Goal: Transaction & Acquisition: Purchase product/service

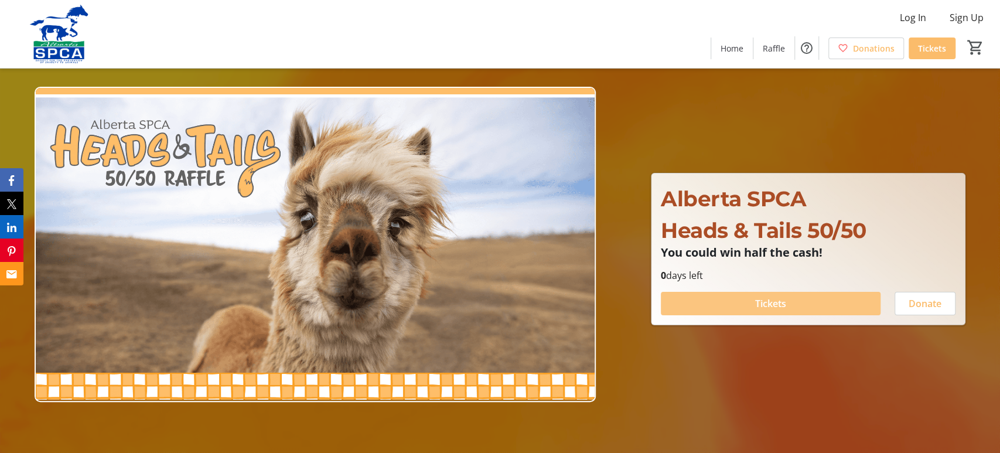
click at [783, 303] on span "Tickets" at bounding box center [770, 303] width 31 height 14
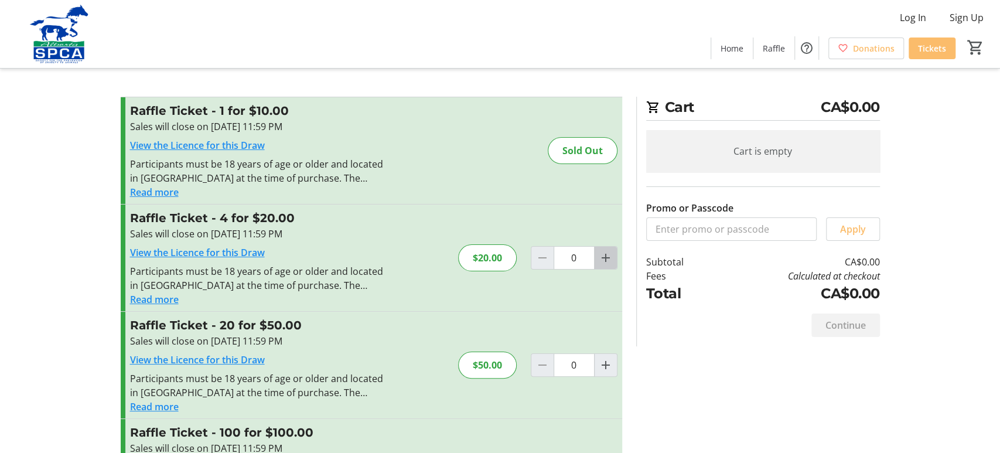
click at [606, 256] on mat-icon "Increment by one" at bounding box center [606, 258] width 14 height 14
type input "1"
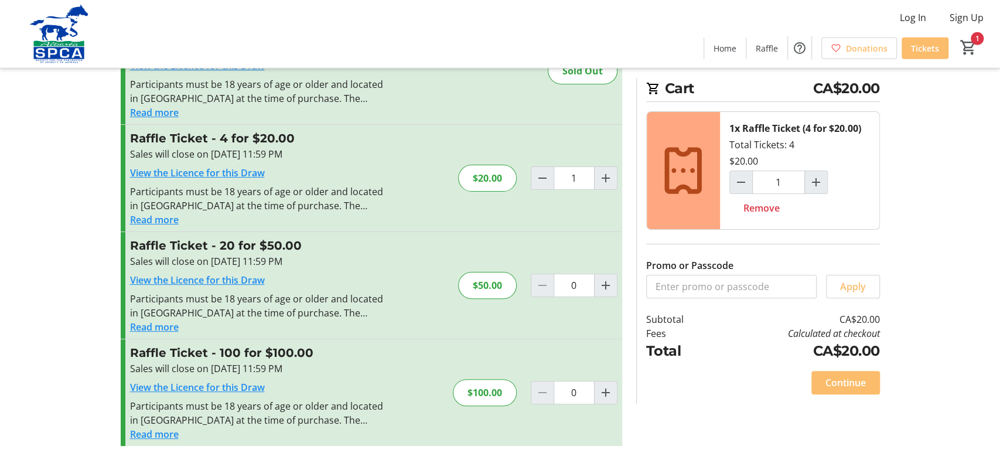
scroll to position [86, 0]
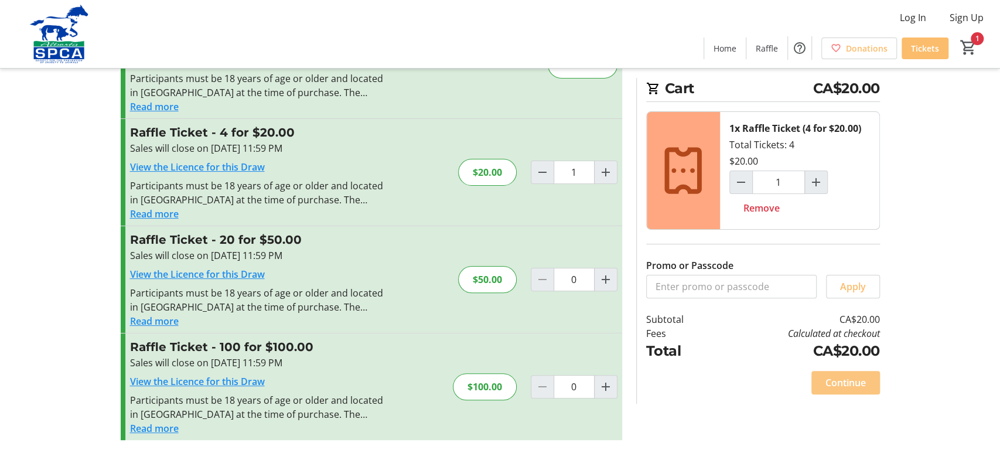
click at [839, 380] on span "Continue" at bounding box center [845, 382] width 40 height 14
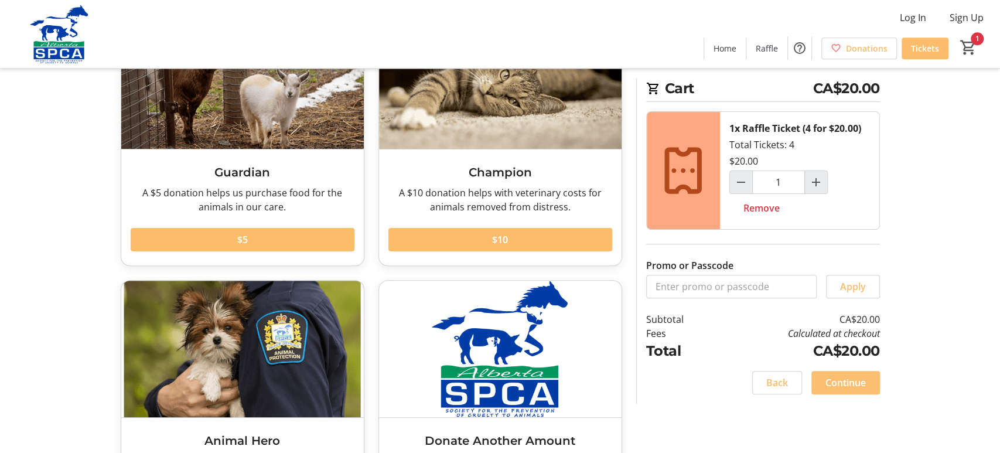
scroll to position [122, 0]
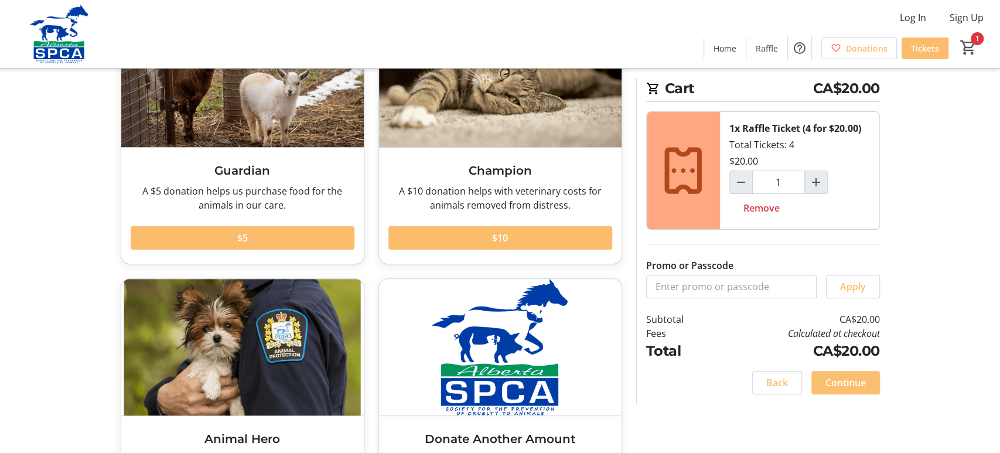
click at [850, 378] on span "Continue" at bounding box center [845, 382] width 40 height 14
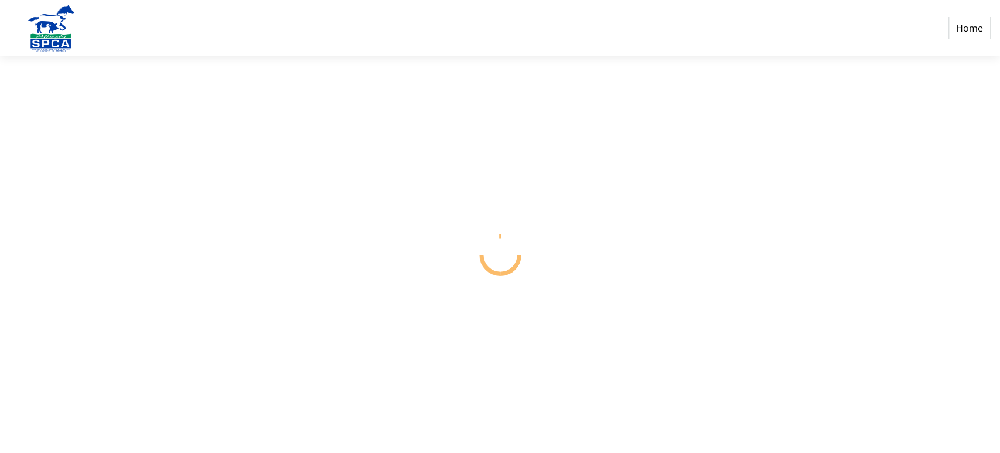
select select "CA"
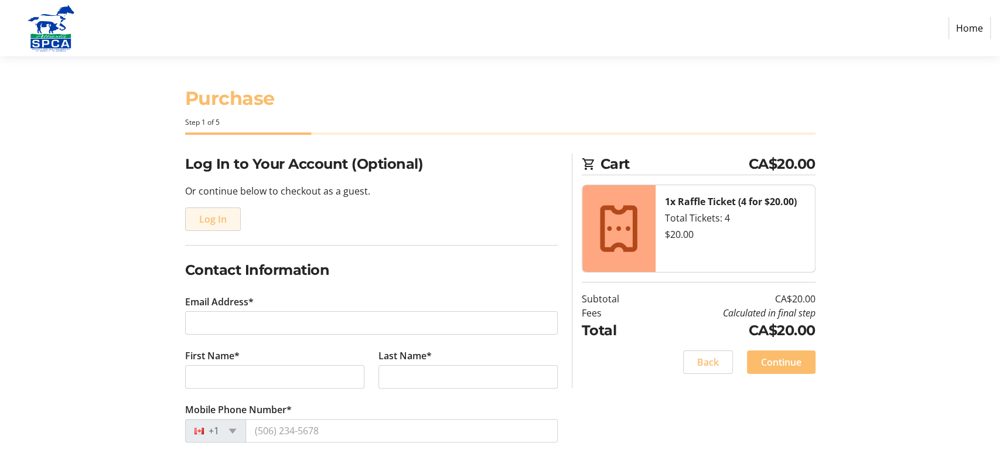
click at [216, 223] on span "Log In" at bounding box center [213, 219] width 28 height 14
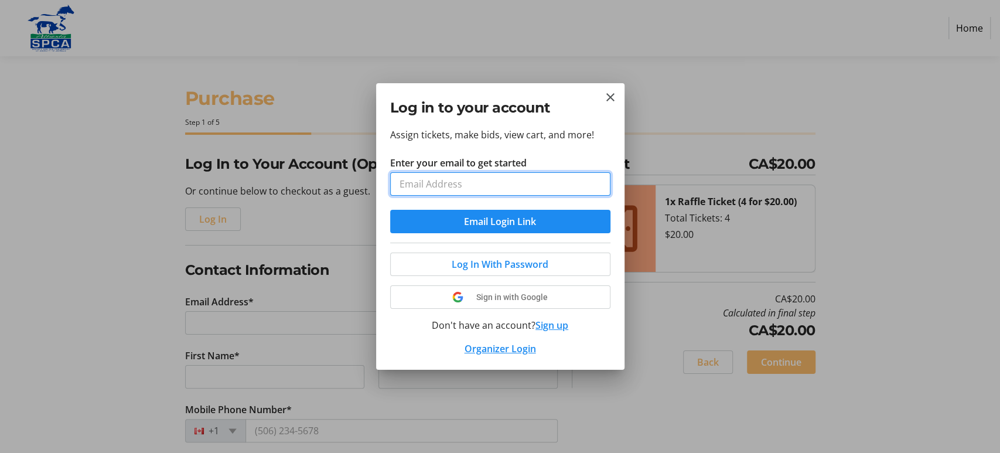
click at [461, 187] on input "Enter your email to get started" at bounding box center [500, 183] width 220 height 23
type input "[EMAIL_ADDRESS][DOMAIN_NAME]"
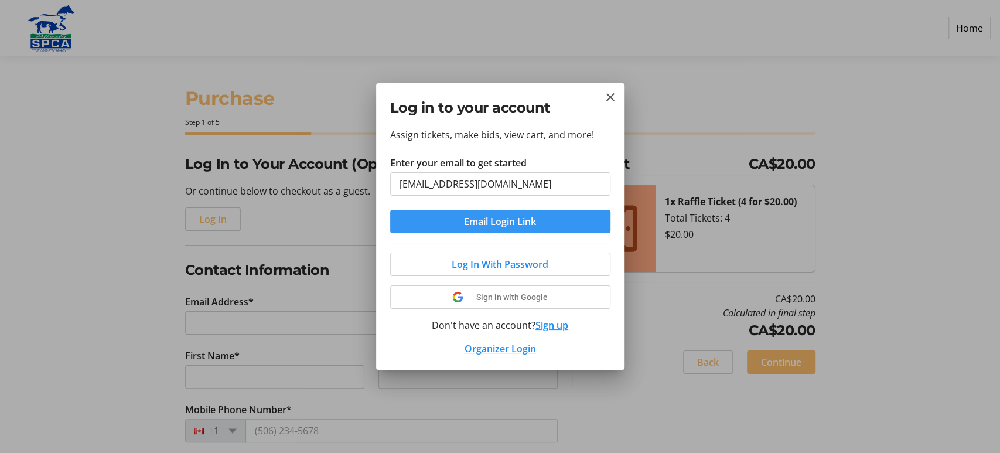
drag, startPoint x: 503, startPoint y: 215, endPoint x: 495, endPoint y: 216, distance: 8.3
click at [503, 216] on span "Email Login Link" at bounding box center [500, 221] width 72 height 14
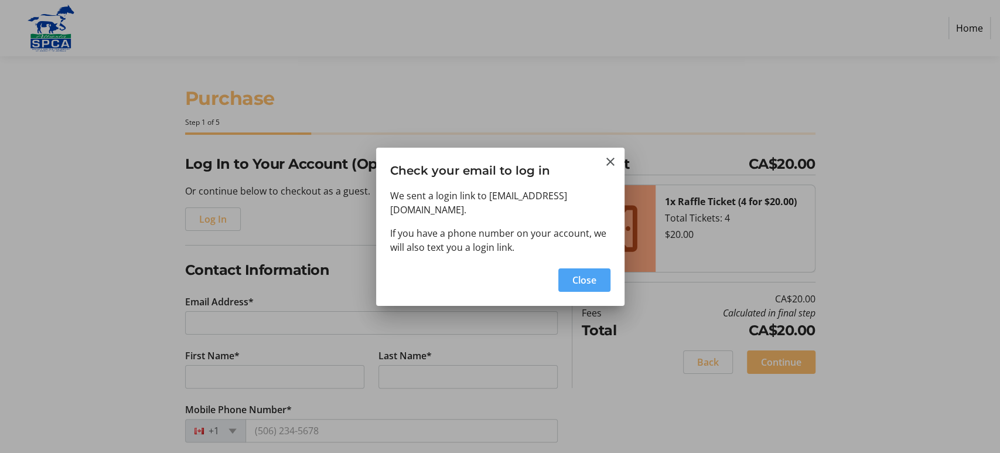
click at [572, 273] on span "Close" at bounding box center [584, 280] width 24 height 14
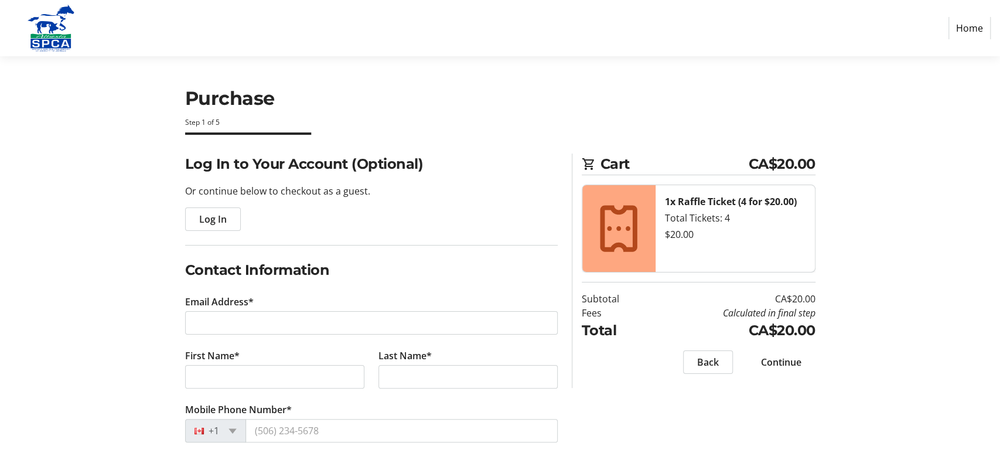
click at [208, 221] on span "Log In" at bounding box center [213, 219] width 28 height 14
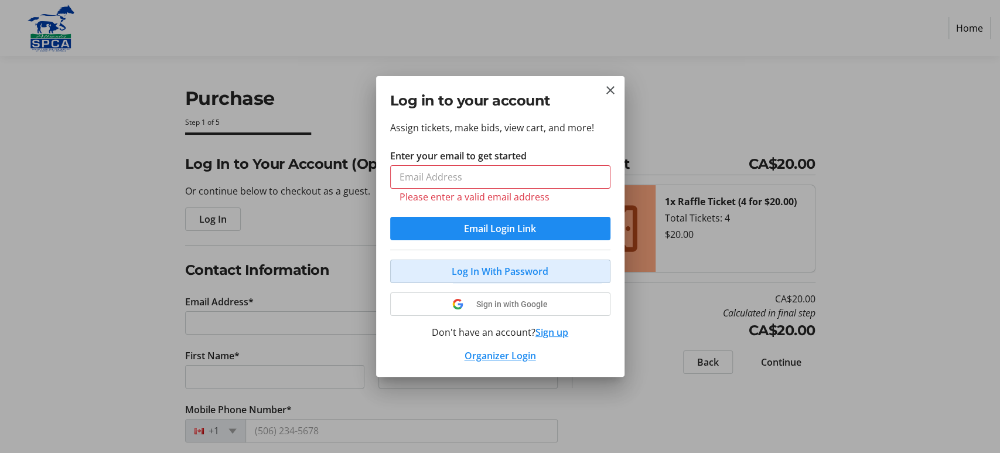
click at [457, 267] on span "Log In With Password" at bounding box center [500, 271] width 97 height 14
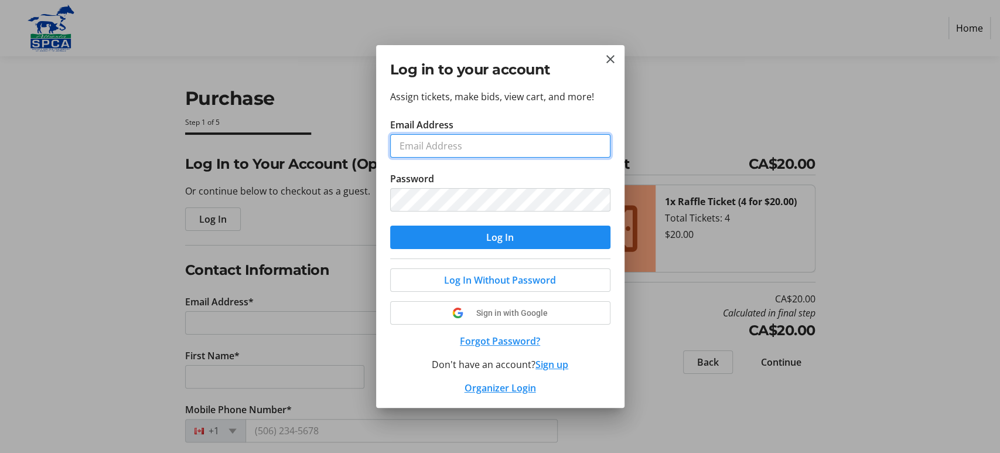
click at [439, 153] on input "Email Address" at bounding box center [500, 145] width 220 height 23
type input "[EMAIL_ADDRESS][DOMAIN_NAME]"
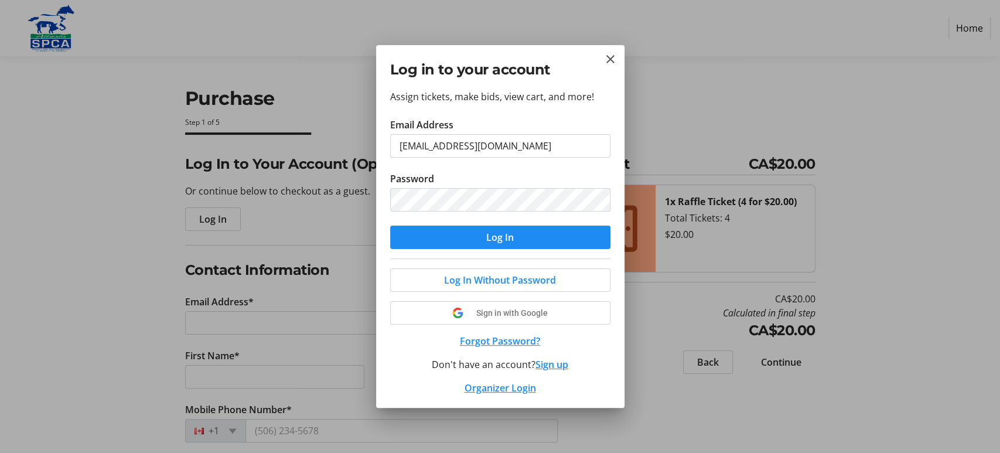
click at [491, 340] on div "Log In Without Password Sign in with Google Forgot Password? Don't have an acco…" at bounding box center [500, 326] width 220 height 136
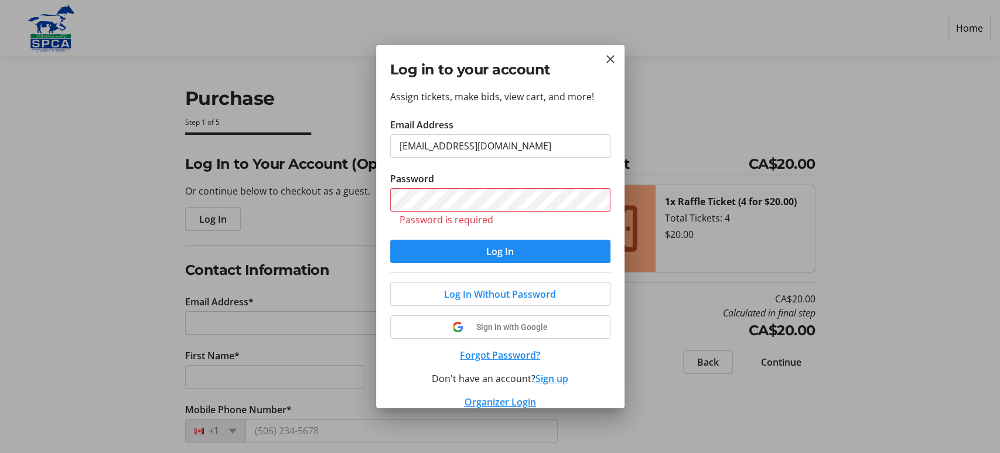
click at [500, 352] on button "Forgot Password?" at bounding box center [500, 355] width 220 height 14
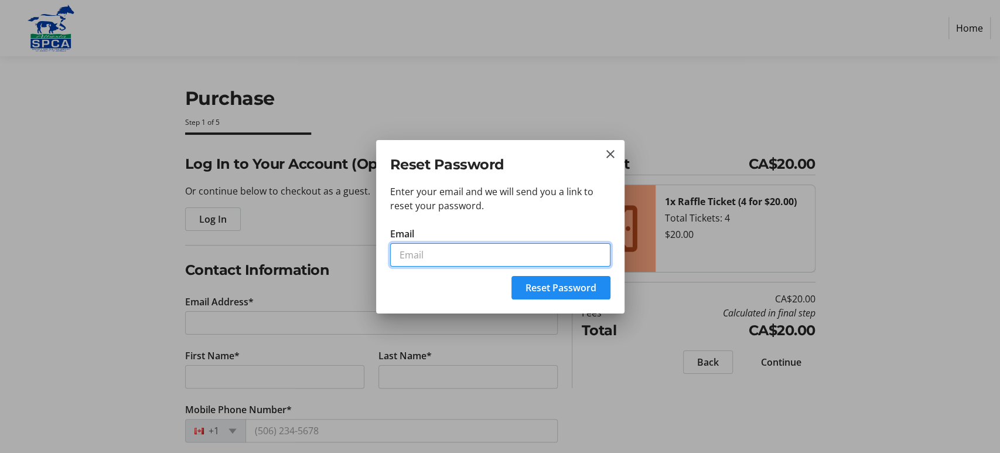
click at [441, 264] on input "Email" at bounding box center [500, 254] width 220 height 23
type input "[EMAIL_ADDRESS][DOMAIN_NAME]"
click at [511, 276] on button "Reset Password" at bounding box center [560, 287] width 99 height 23
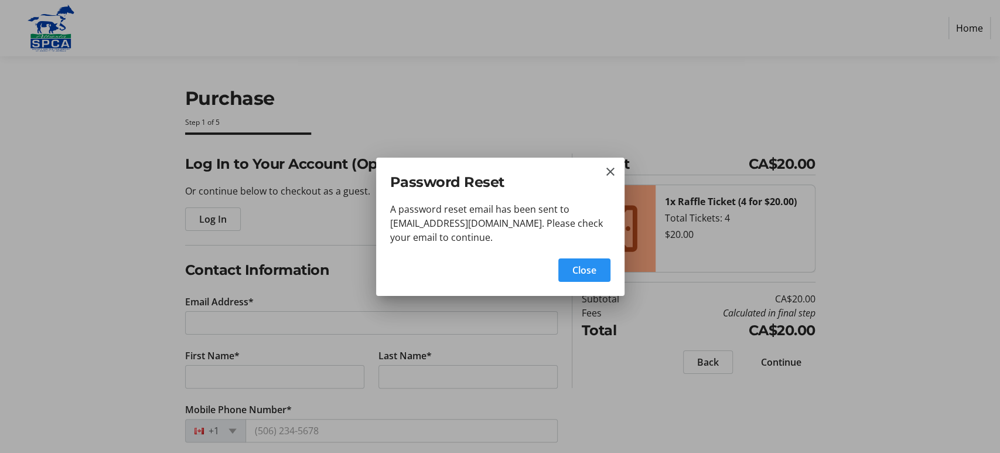
click at [567, 271] on span "button" at bounding box center [584, 270] width 52 height 28
